Goal: Task Accomplishment & Management: Manage account settings

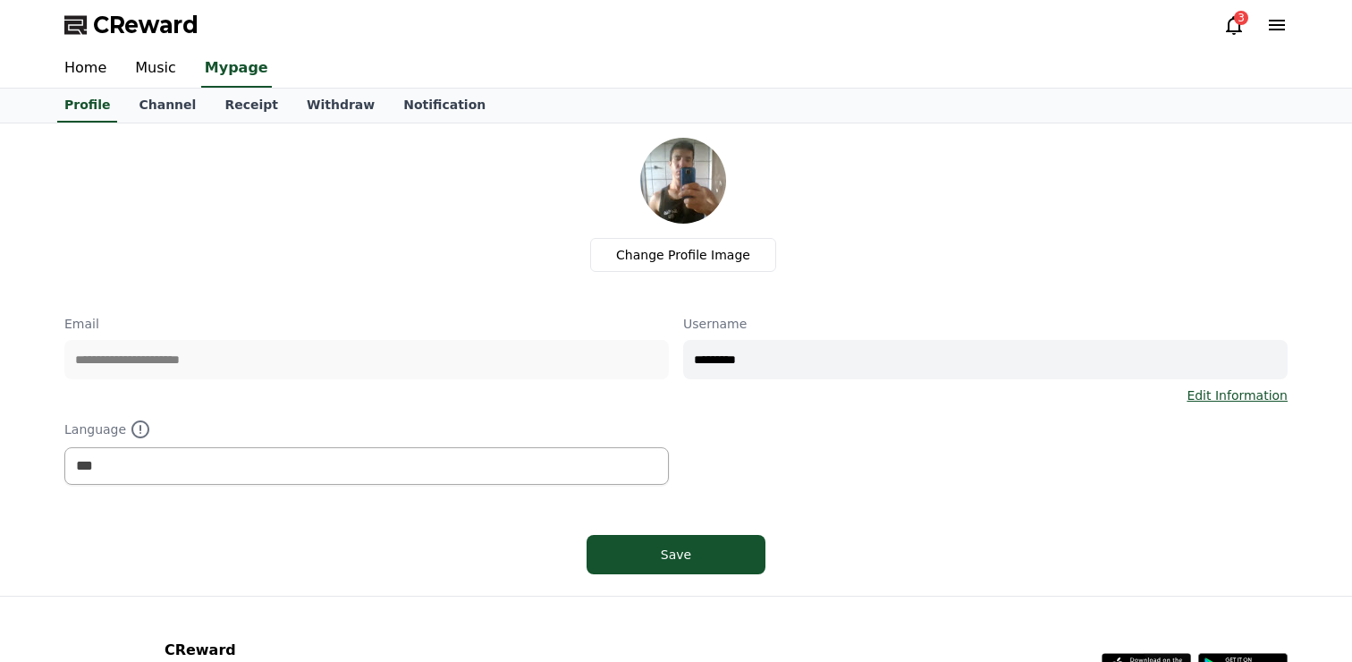
select select "**********"
click at [138, 73] on link "Music" at bounding box center [156, 69] width 70 height 38
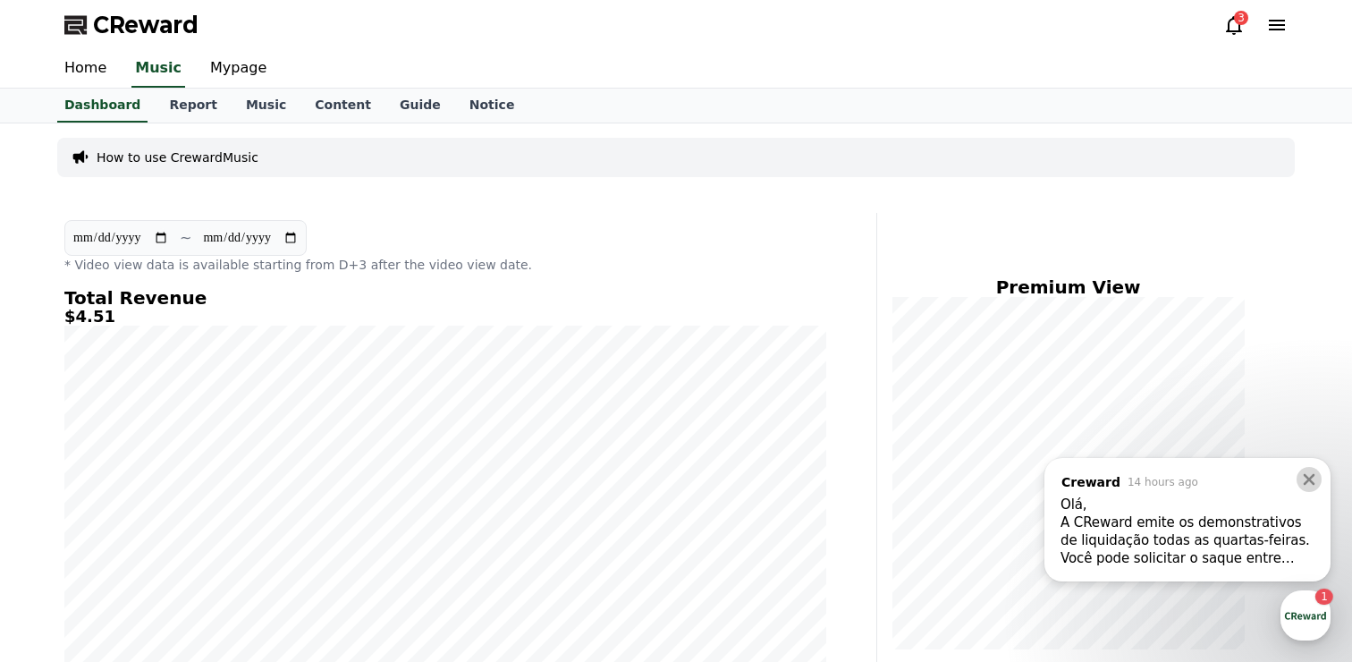
click at [1309, 479] on icon at bounding box center [1310, 480] width 12 height 12
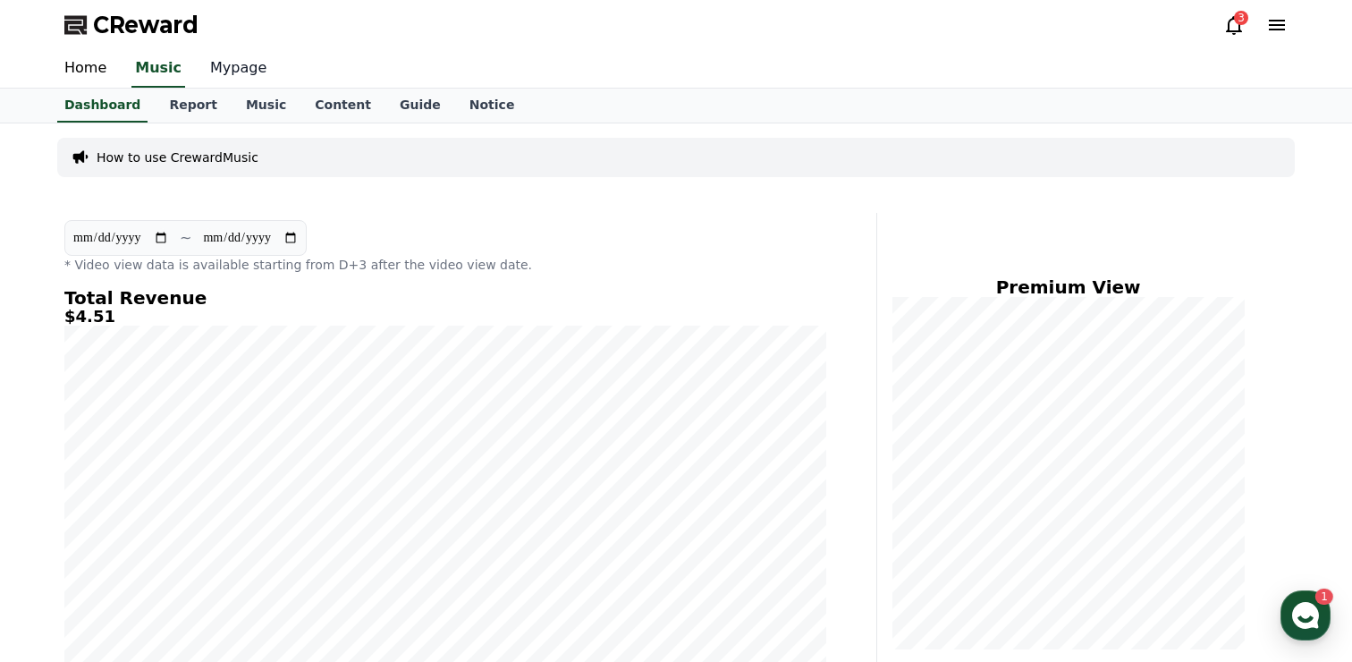
click at [228, 65] on link "Mypage" at bounding box center [238, 69] width 85 height 38
select select "**********"
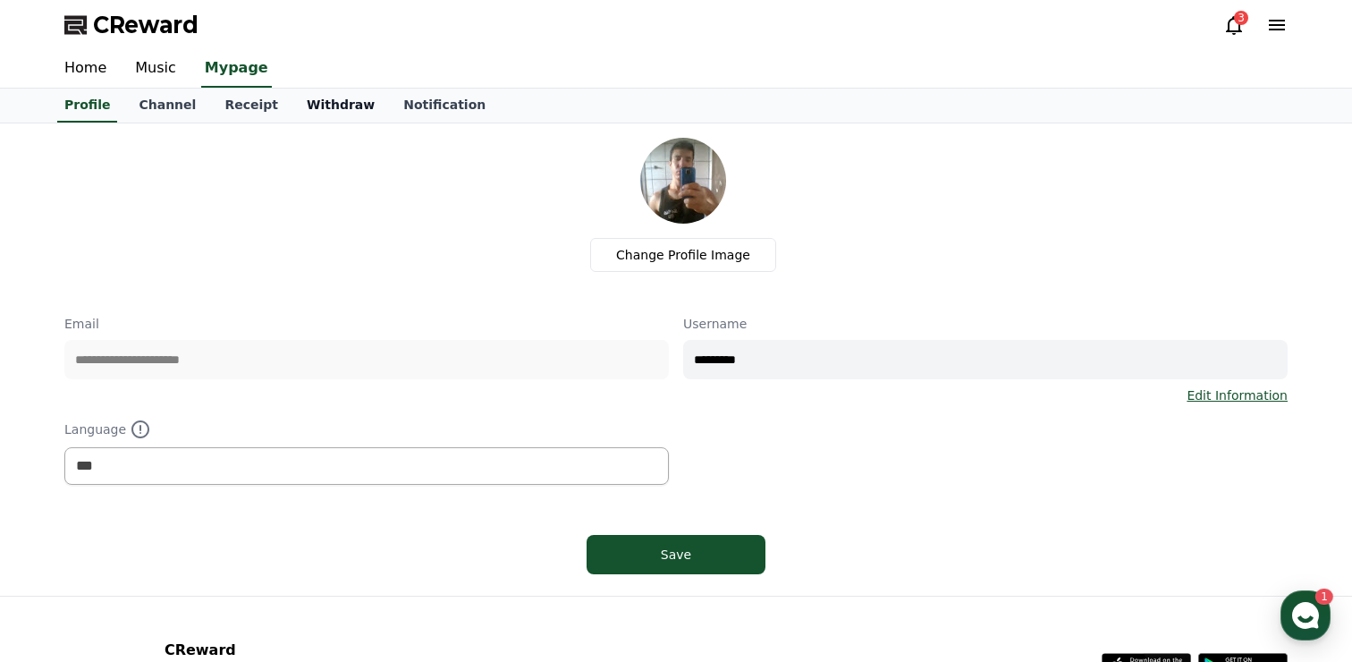
click at [324, 112] on link "Withdraw" at bounding box center [340, 106] width 97 height 34
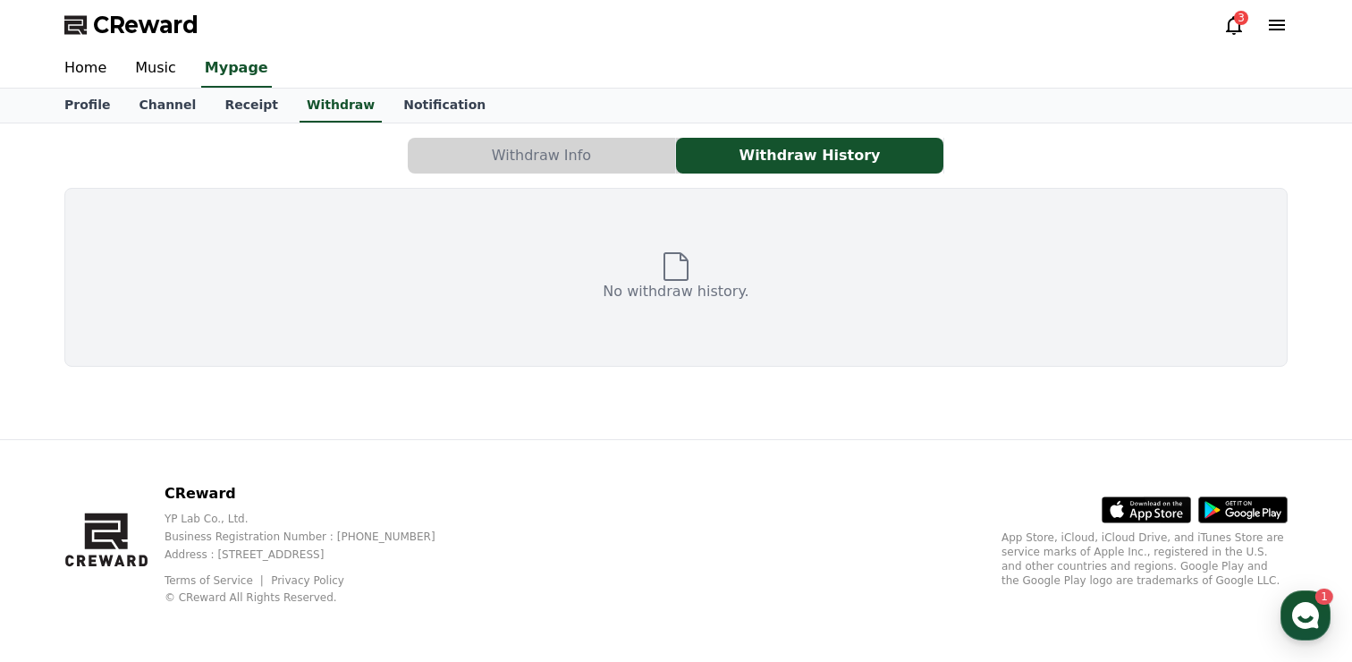
click at [557, 152] on button "Withdraw Info" at bounding box center [541, 156] width 267 height 36
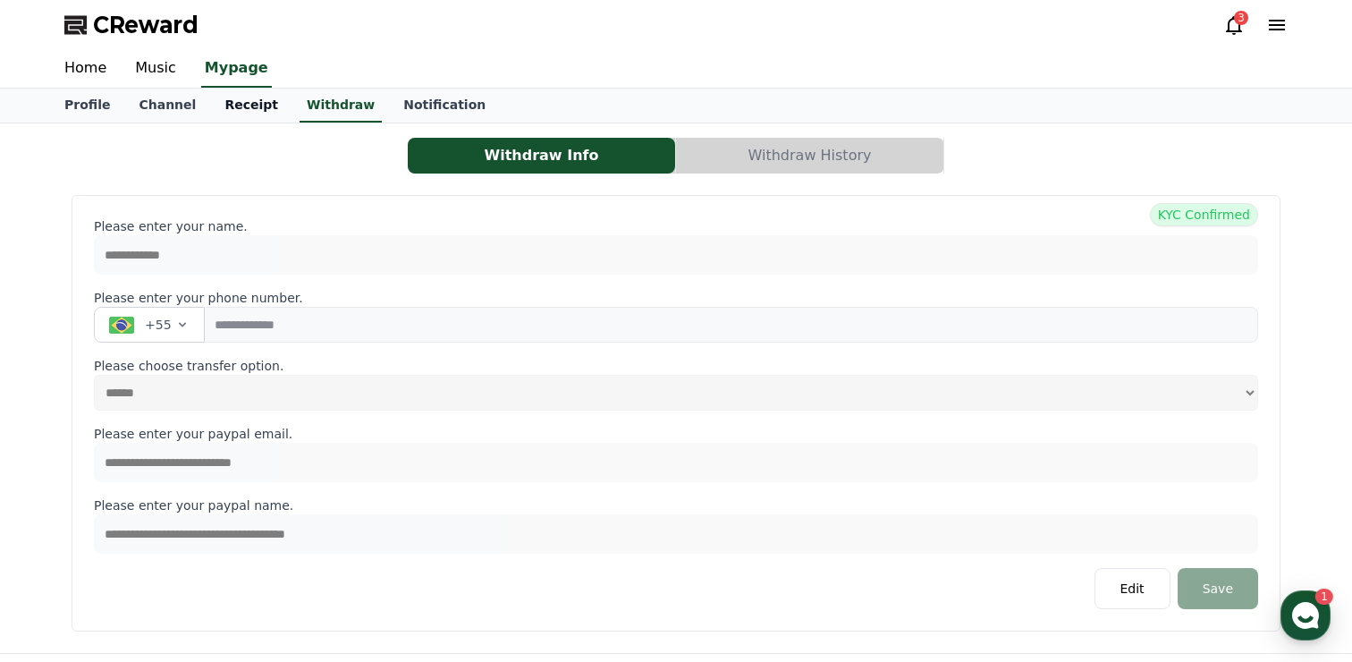
click at [237, 99] on link "Receipt" at bounding box center [251, 106] width 82 height 34
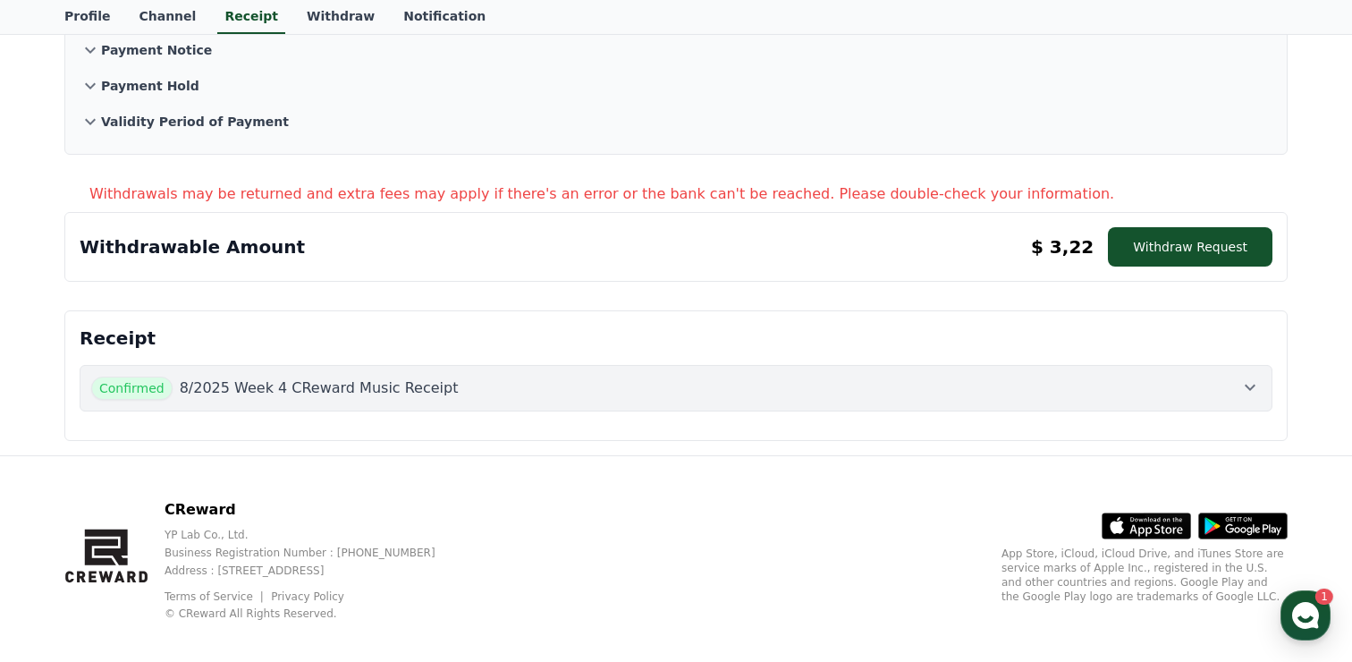
scroll to position [183, 0]
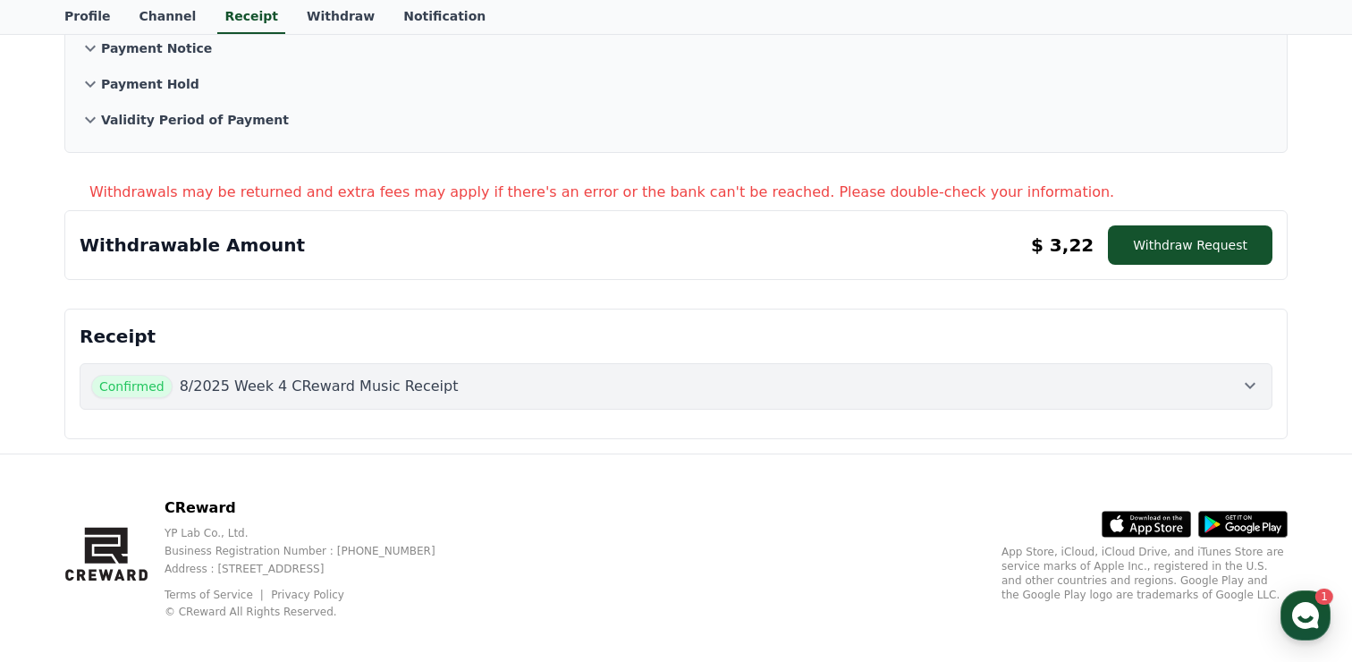
click at [495, 381] on div "Confirmed 8/2025 Week 4 CReward Music Receipt" at bounding box center [676, 386] width 1170 height 23
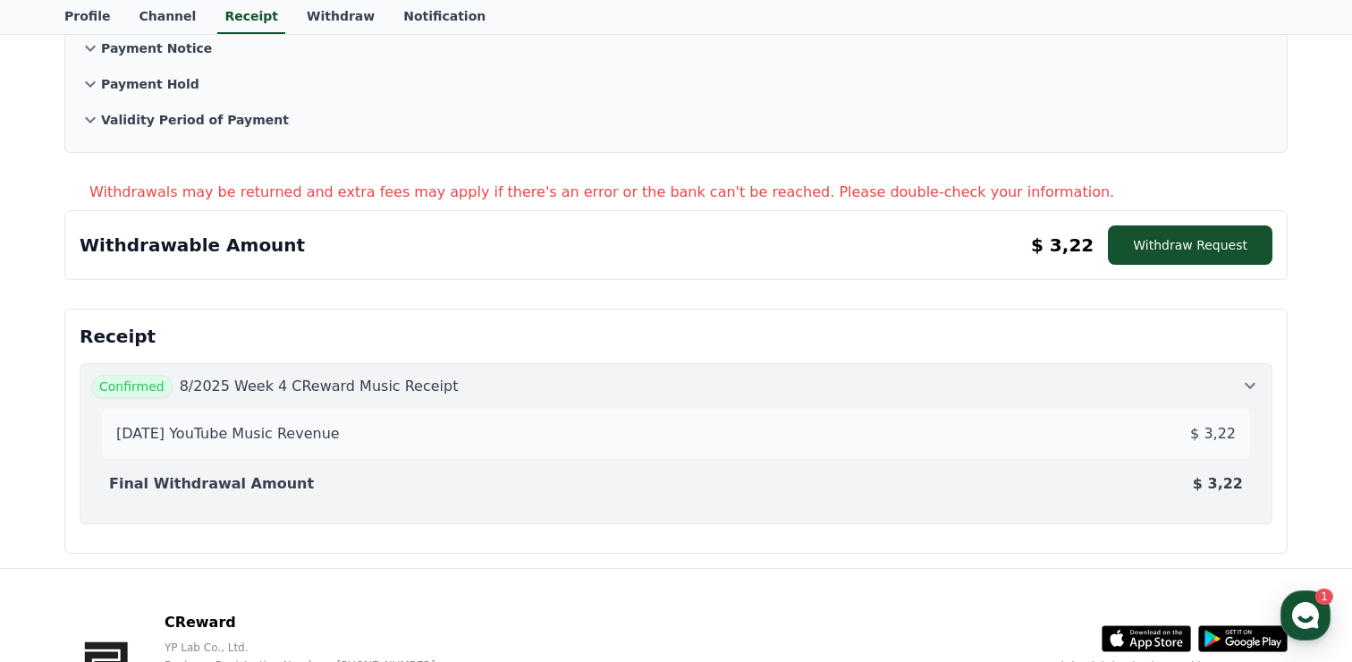
click at [496, 376] on div "Confirmed 8/2025 Week 4 CReward Music Receipt" at bounding box center [676, 386] width 1170 height 23
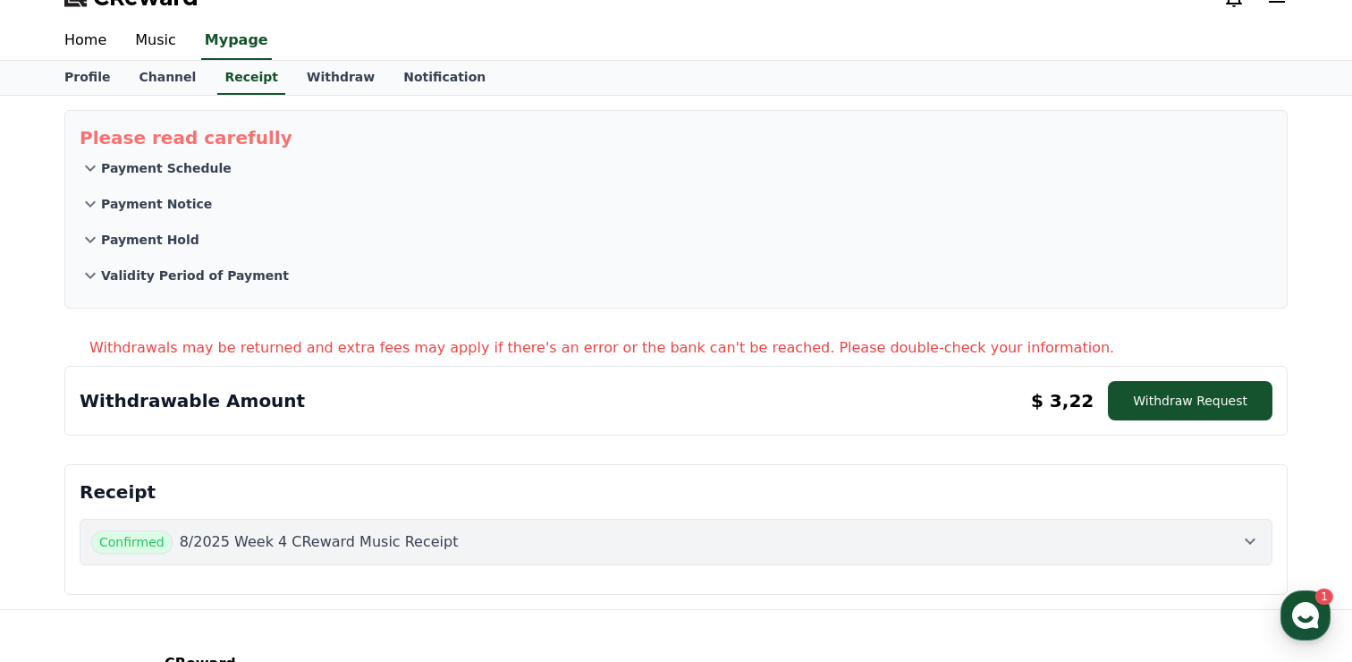
scroll to position [0, 0]
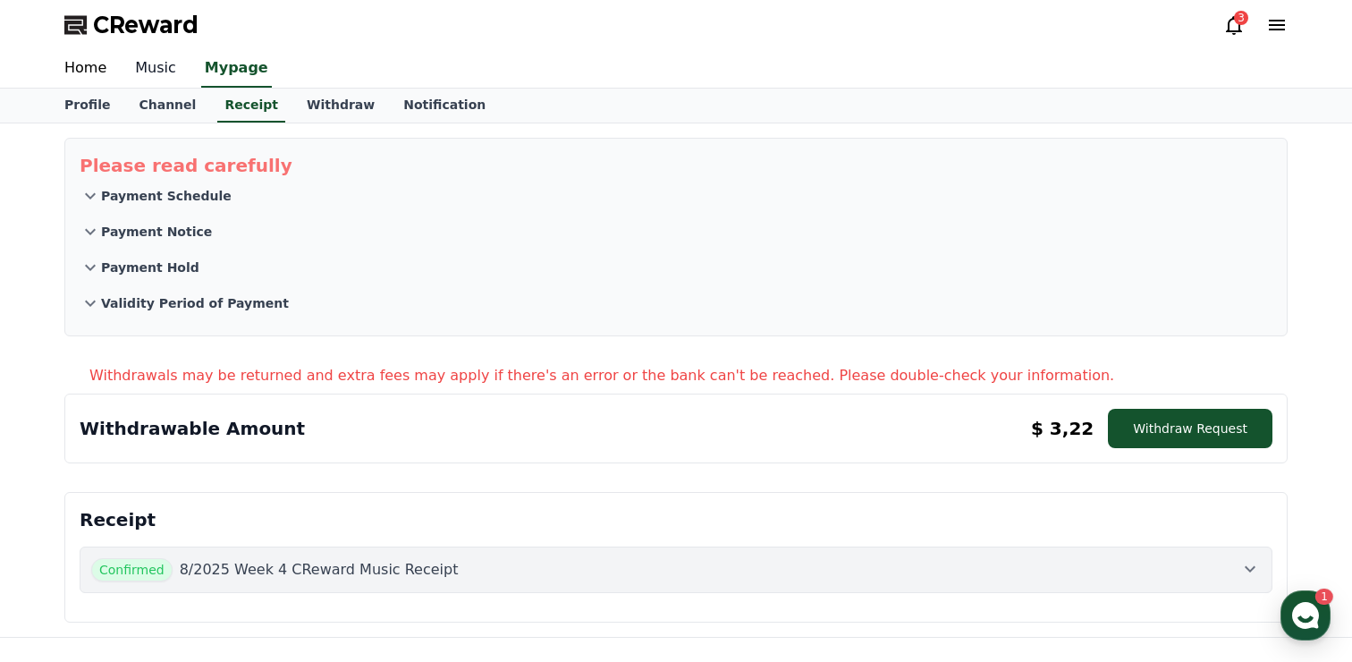
click at [161, 65] on link "Music" at bounding box center [156, 69] width 70 height 38
